Goal: Task Accomplishment & Management: Use online tool/utility

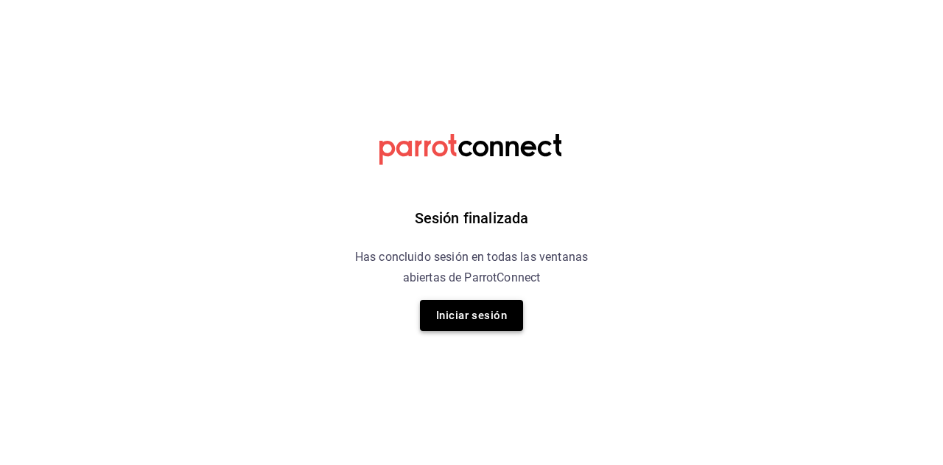
click at [472, 324] on button "Iniciar sesión" at bounding box center [471, 315] width 103 height 31
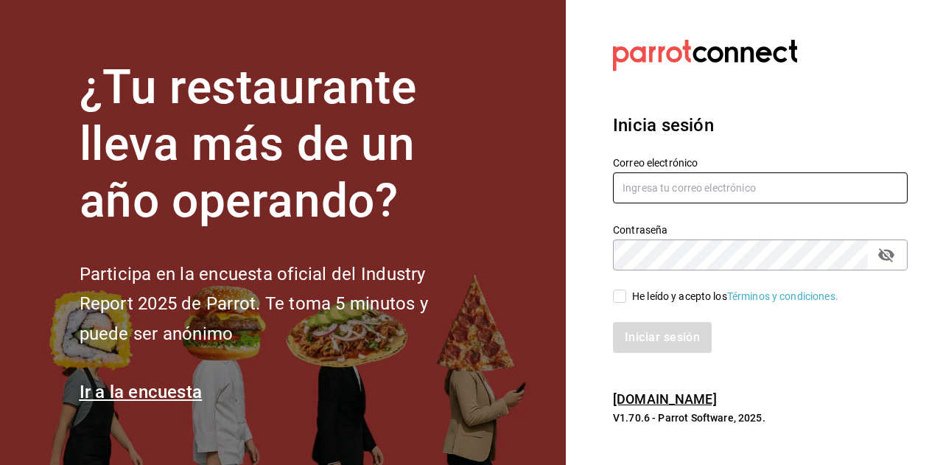
type input "[EMAIL_ADDRESS][DOMAIN_NAME]"
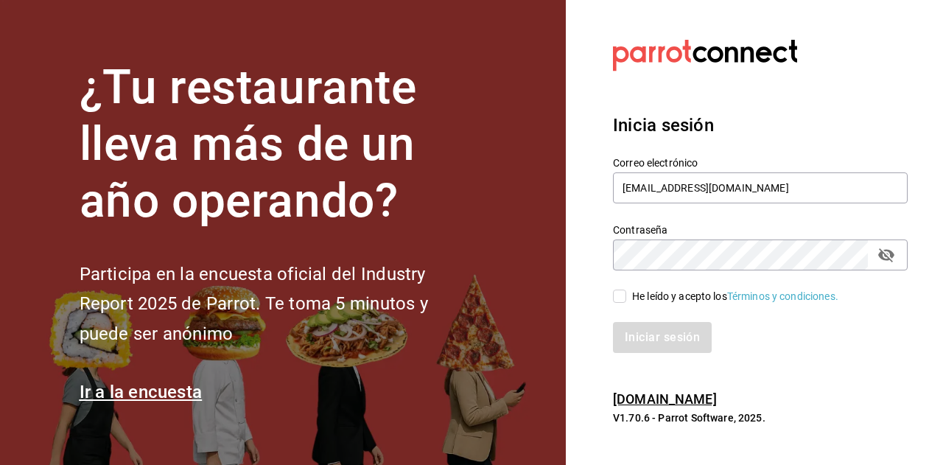
click at [623, 290] on label "He leído y acepto los Términos y condiciones." at bounding box center [726, 296] width 226 height 15
click at [623, 290] on input "He leído y acepto los Términos y condiciones." at bounding box center [619, 296] width 13 height 13
checkbox input "true"
click at [626, 321] on div "Iniciar sesión" at bounding box center [752, 328] width 312 height 49
click at [626, 329] on button "Iniciar sesión" at bounding box center [663, 337] width 100 height 31
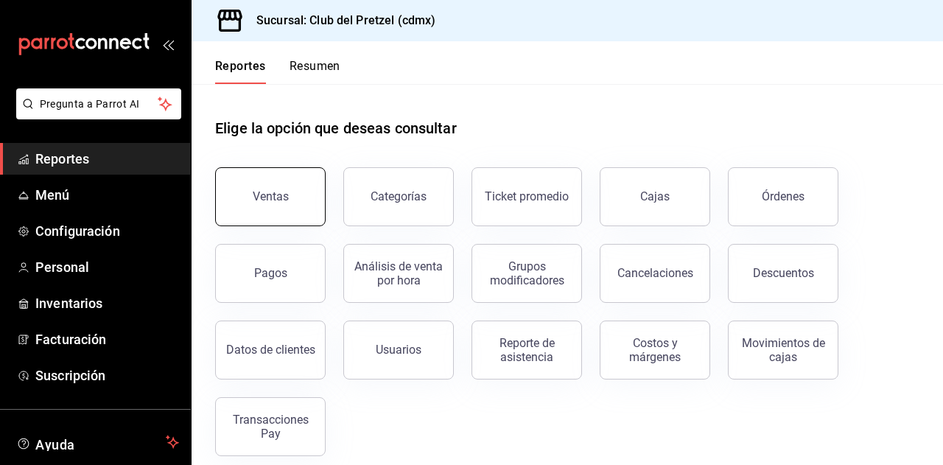
click at [287, 214] on button "Ventas" at bounding box center [270, 196] width 111 height 59
